Goal: Transaction & Acquisition: Book appointment/travel/reservation

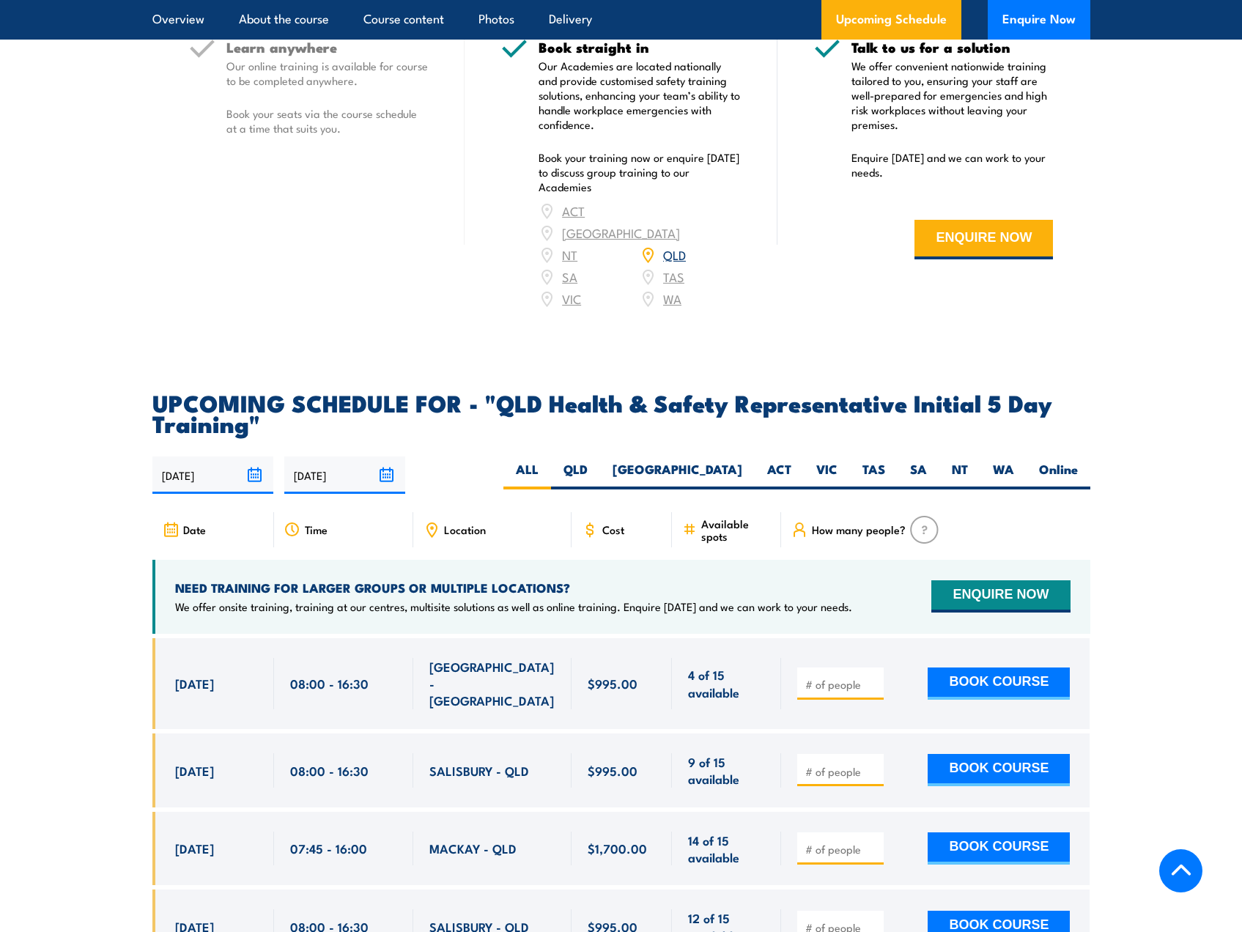
scroll to position [2419, 0]
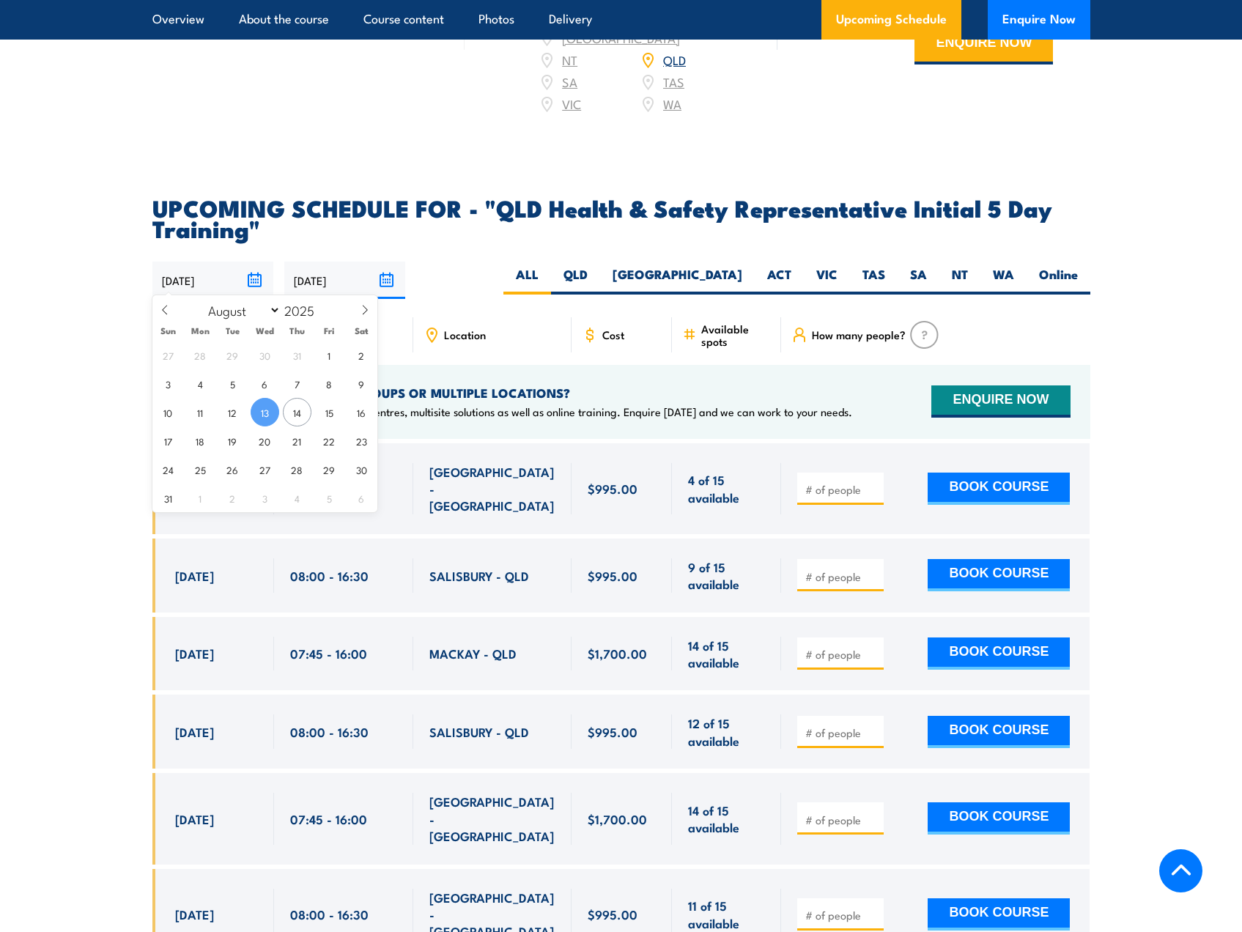
click at [209, 269] on input "13/08/2025" at bounding box center [212, 280] width 121 height 37
click at [251, 314] on select "January February March April May June July August September October November De…" at bounding box center [241, 310] width 80 height 19
select select "8"
click at [202, 301] on select "January February March April May June July August September October November De…" at bounding box center [241, 310] width 80 height 19
click at [196, 420] on span "15" at bounding box center [200, 412] width 29 height 29
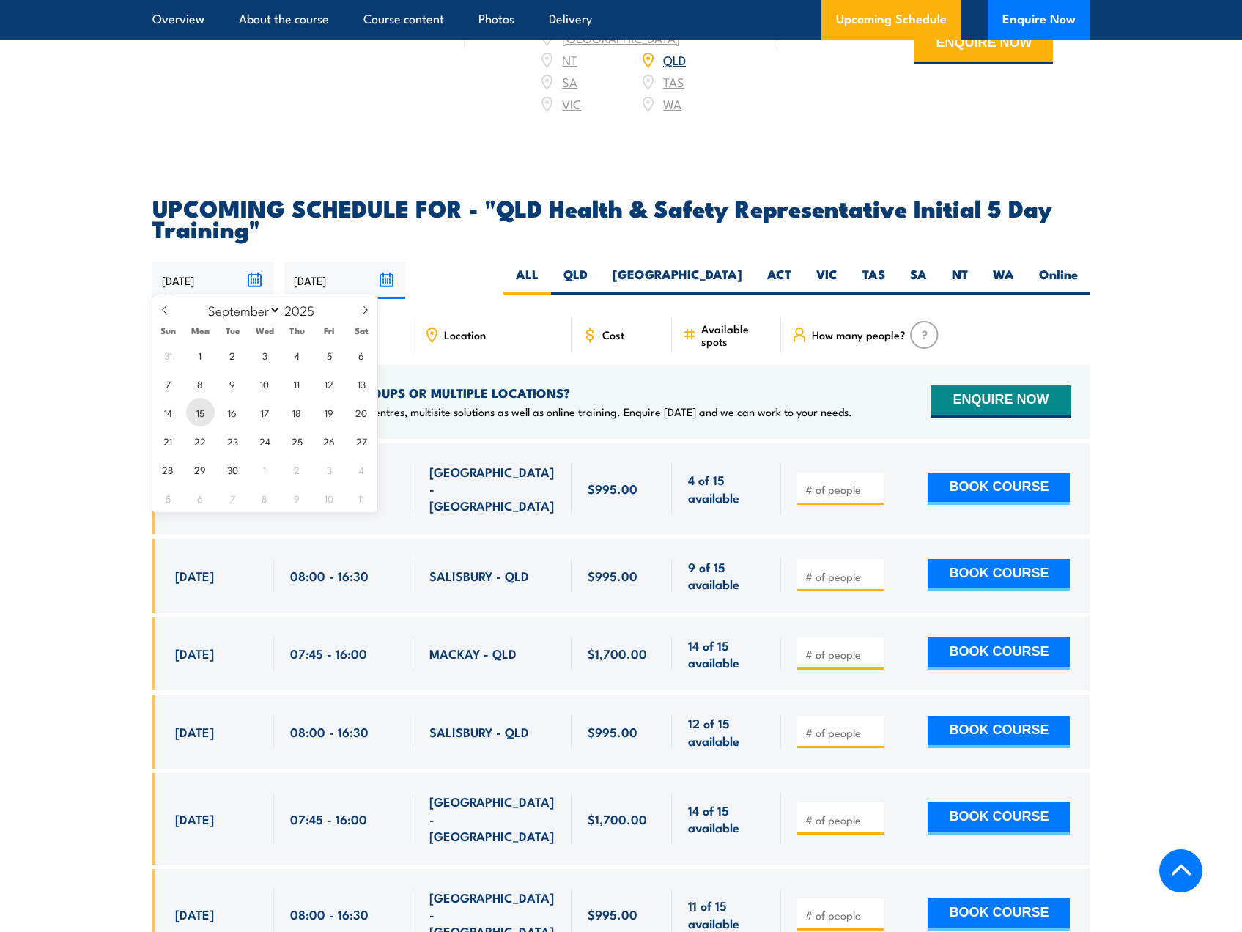
type input "15/09/2025"
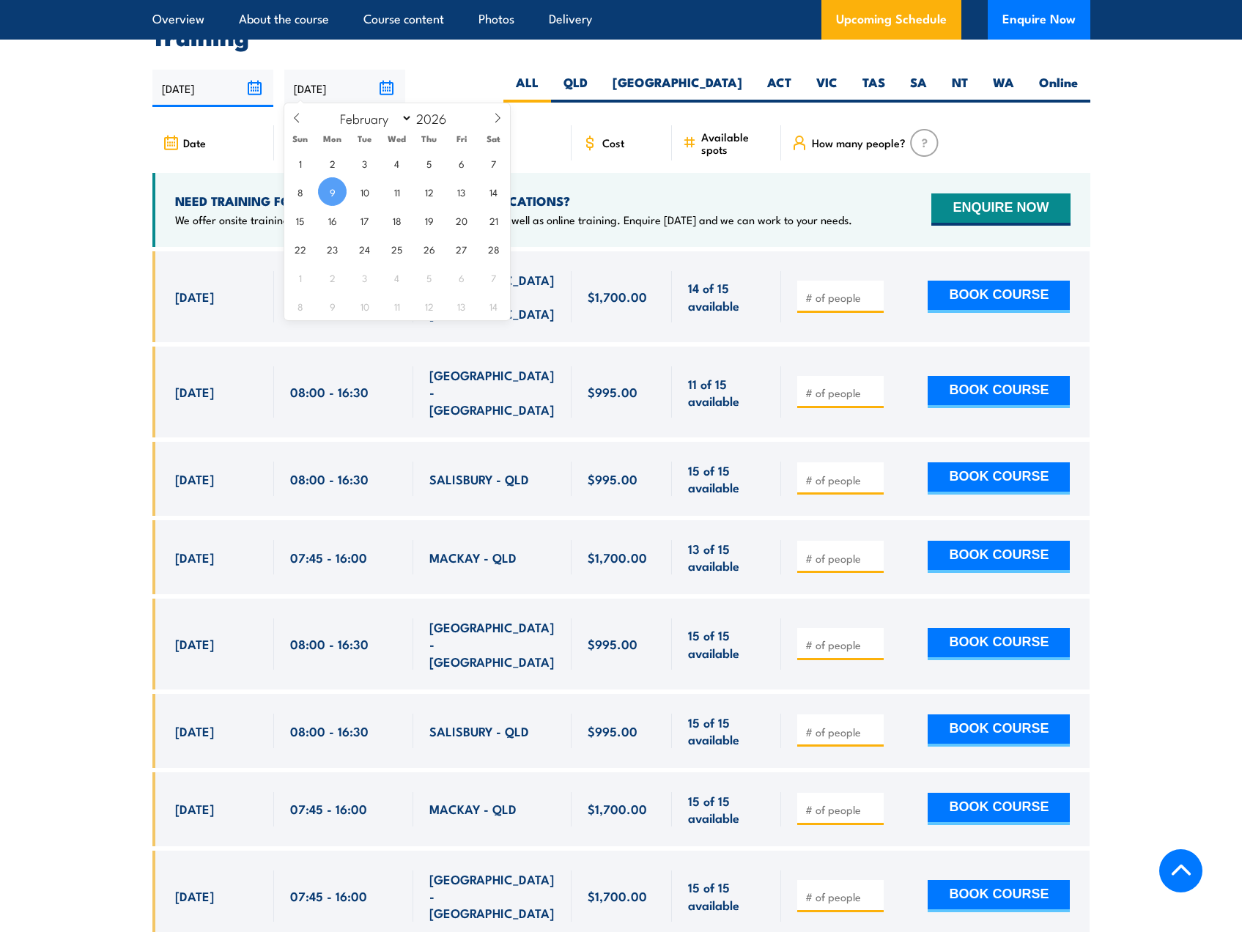
click at [386, 83] on input "09/02/2026" at bounding box center [344, 88] width 121 height 37
click at [302, 121] on span at bounding box center [296, 123] width 25 height 40
select select "0"
click at [302, 120] on span at bounding box center [296, 123] width 25 height 40
type input "2025"
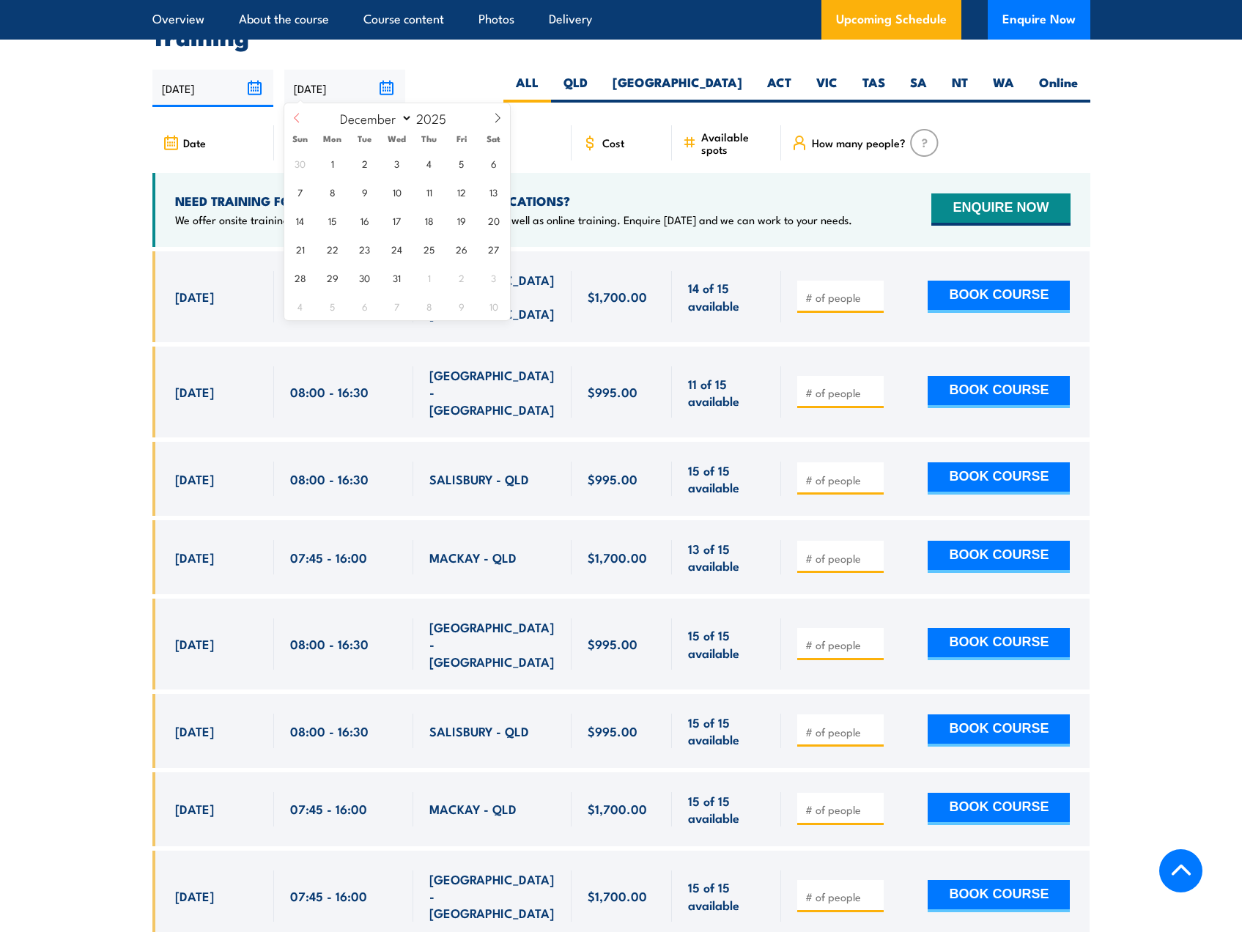
click at [302, 120] on span at bounding box center [296, 123] width 25 height 40
select select "8"
click at [452, 222] on span "19" at bounding box center [461, 220] width 29 height 29
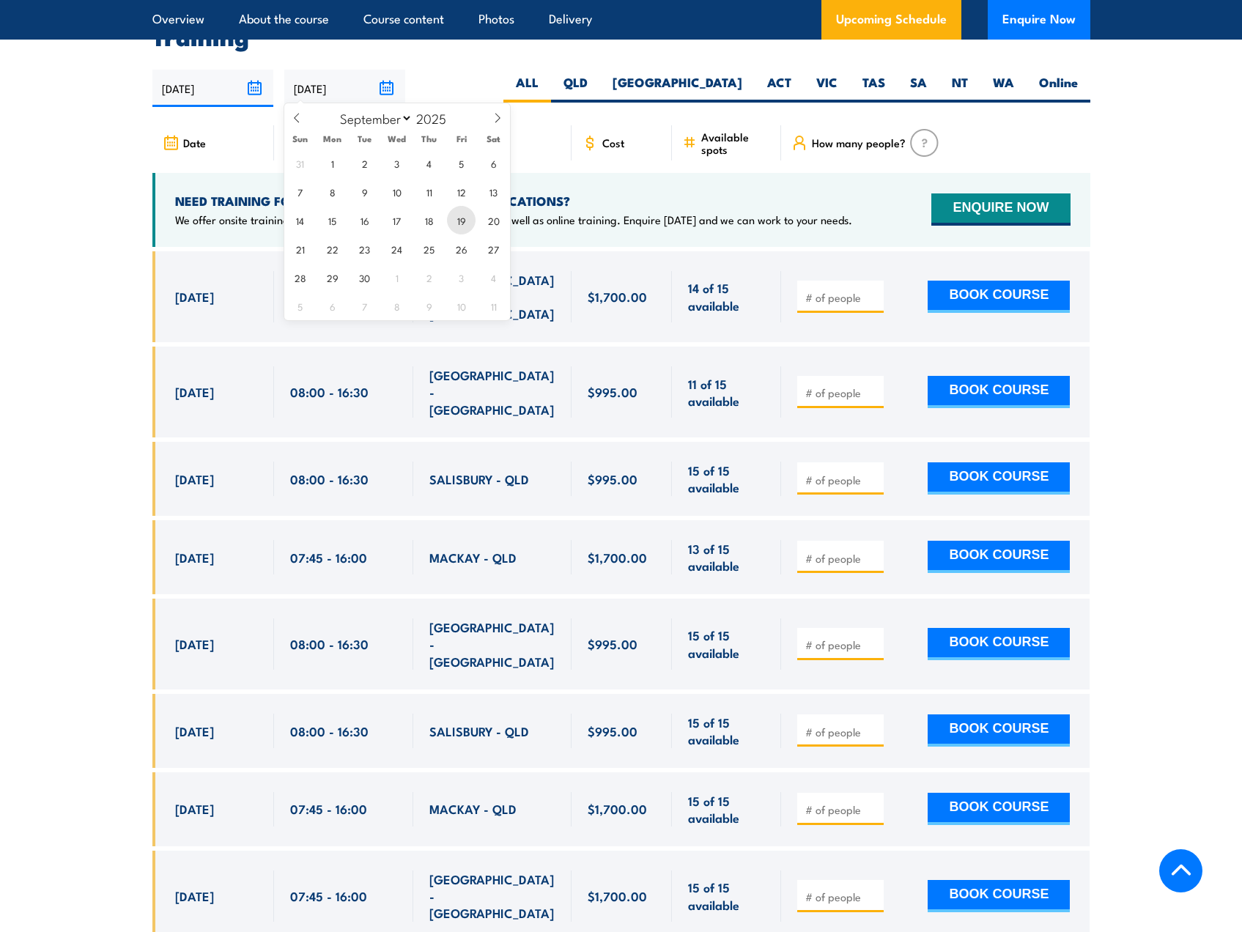
type input "19/09/2025"
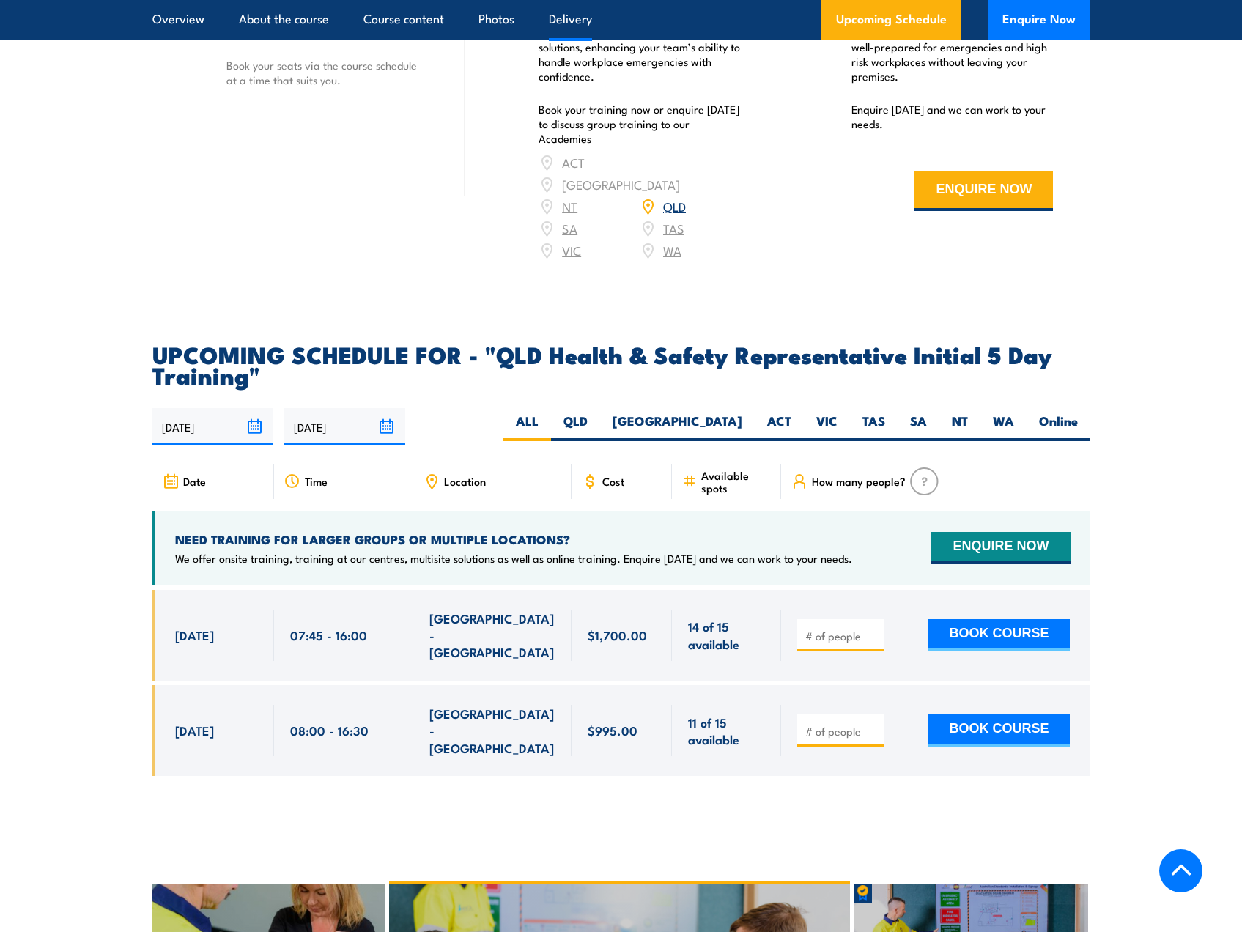
scroll to position [2639, 0]
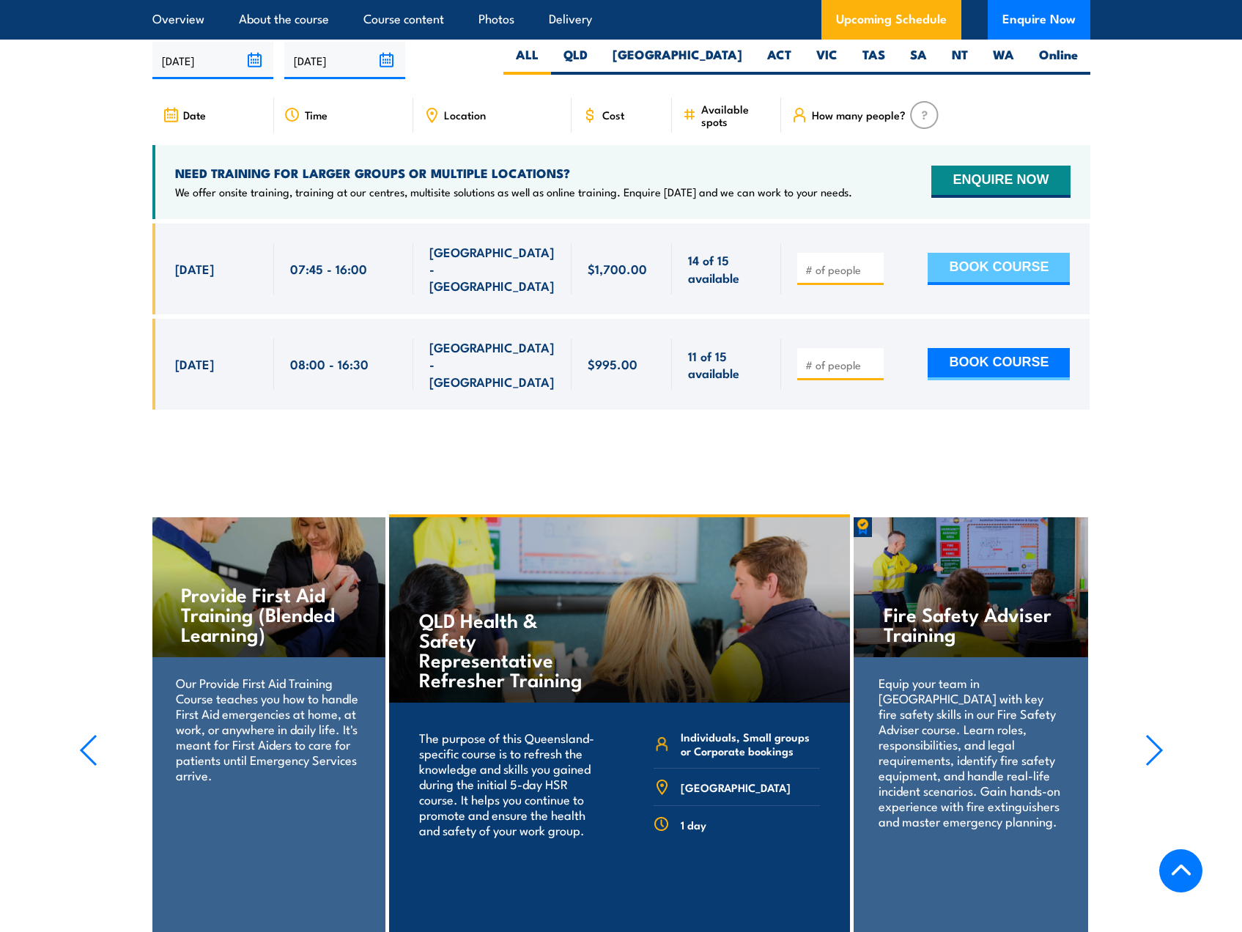
click at [974, 253] on button "BOOK COURSE" at bounding box center [999, 269] width 142 height 32
type input "1"
click at [876, 262] on input "1" at bounding box center [842, 269] width 73 height 15
click at [877, 263] on input "1" at bounding box center [842, 269] width 73 height 15
click at [877, 265] on div "1" at bounding box center [841, 269] width 86 height 32
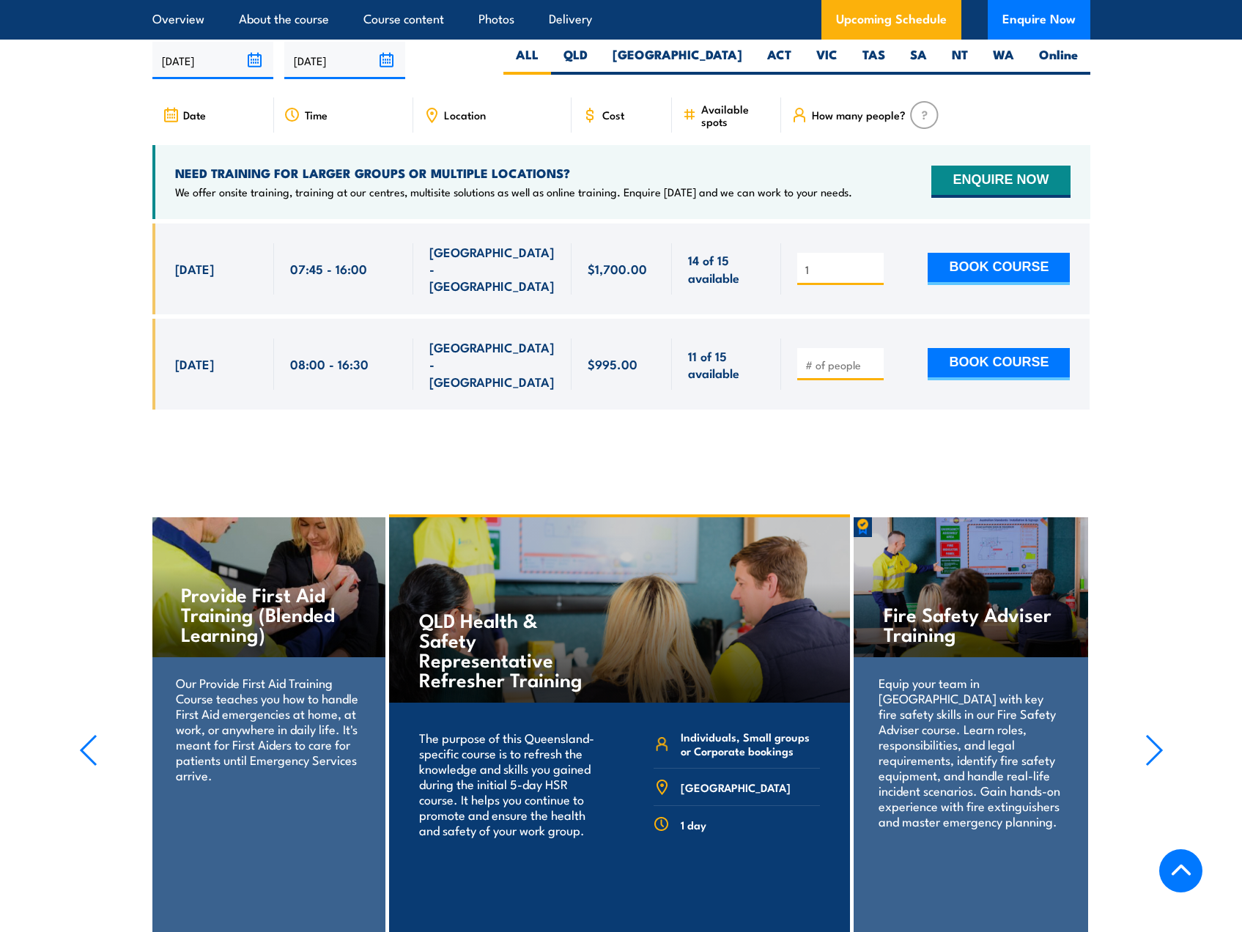
click at [875, 264] on span "1" at bounding box center [841, 268] width 76 height 17
click at [830, 262] on input "1" at bounding box center [842, 269] width 73 height 15
drag, startPoint x: 833, startPoint y: 255, endPoint x: 732, endPoint y: 255, distance: 100.4
click at [734, 255] on div "15 Sep, 2025, 07:45 - 07:45" at bounding box center [621, 269] width 938 height 91
type input "1"
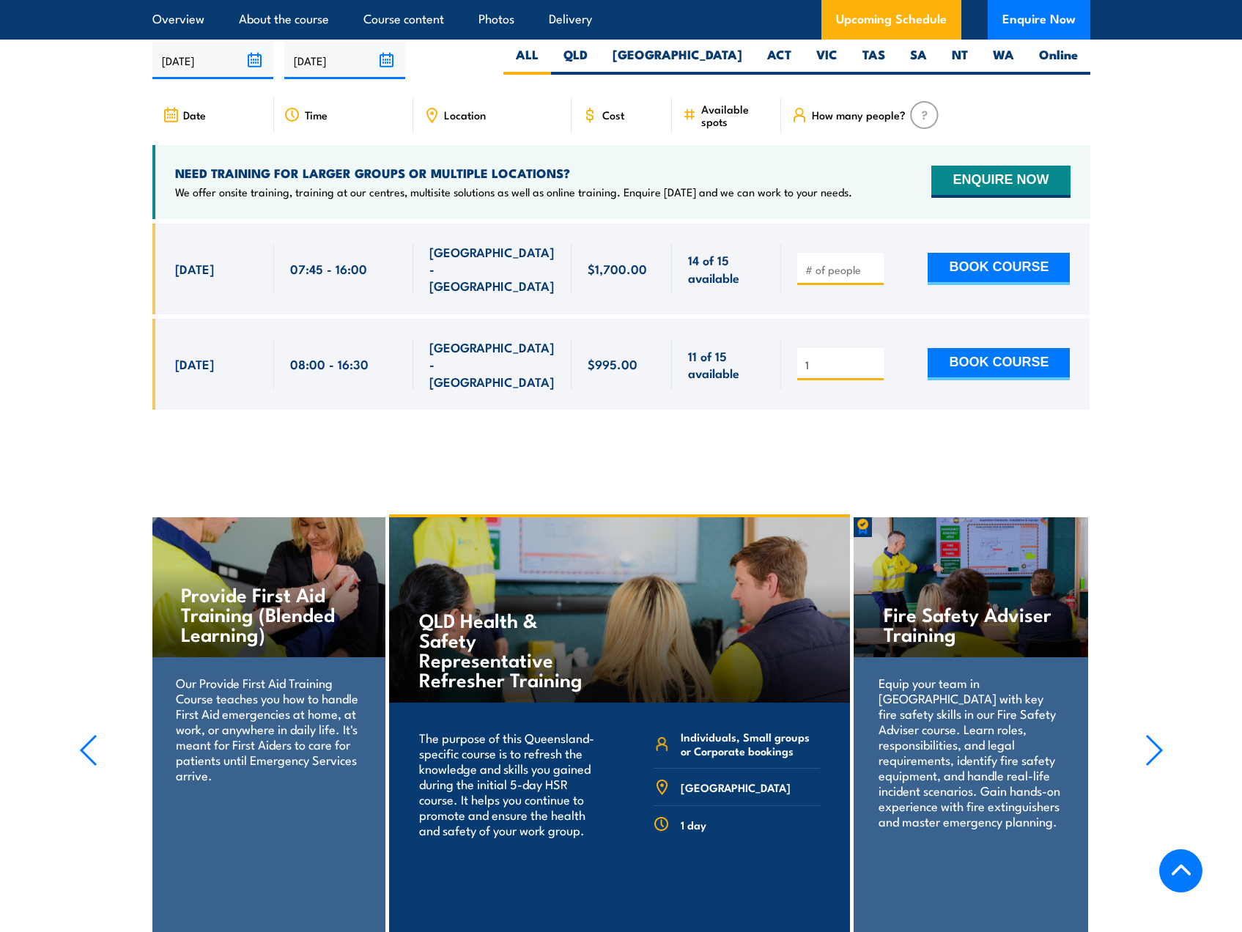
click at [869, 358] on input "1" at bounding box center [842, 365] width 73 height 15
click at [954, 348] on button "BOOK COURSE" at bounding box center [999, 364] width 142 height 32
